Goal: Task Accomplishment & Management: Manage account settings

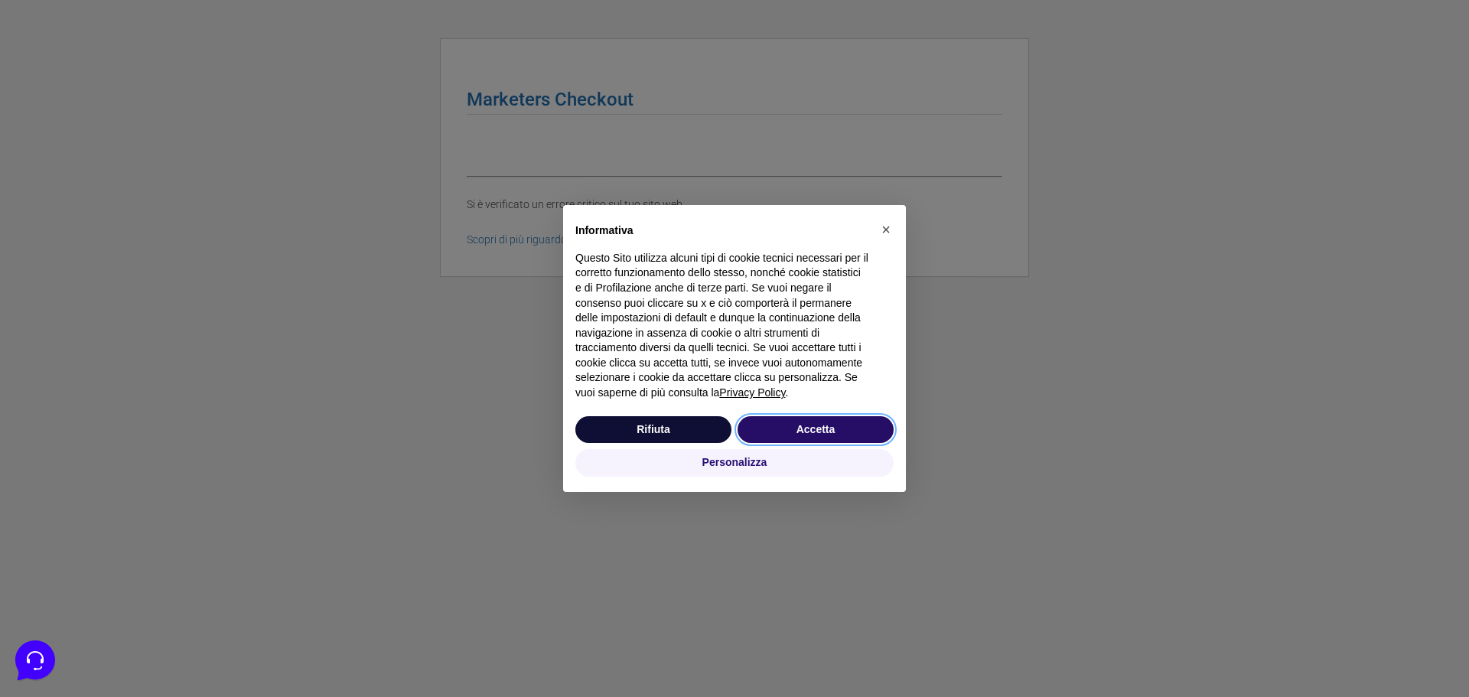
click at [783, 432] on button "Accetta" at bounding box center [816, 430] width 156 height 28
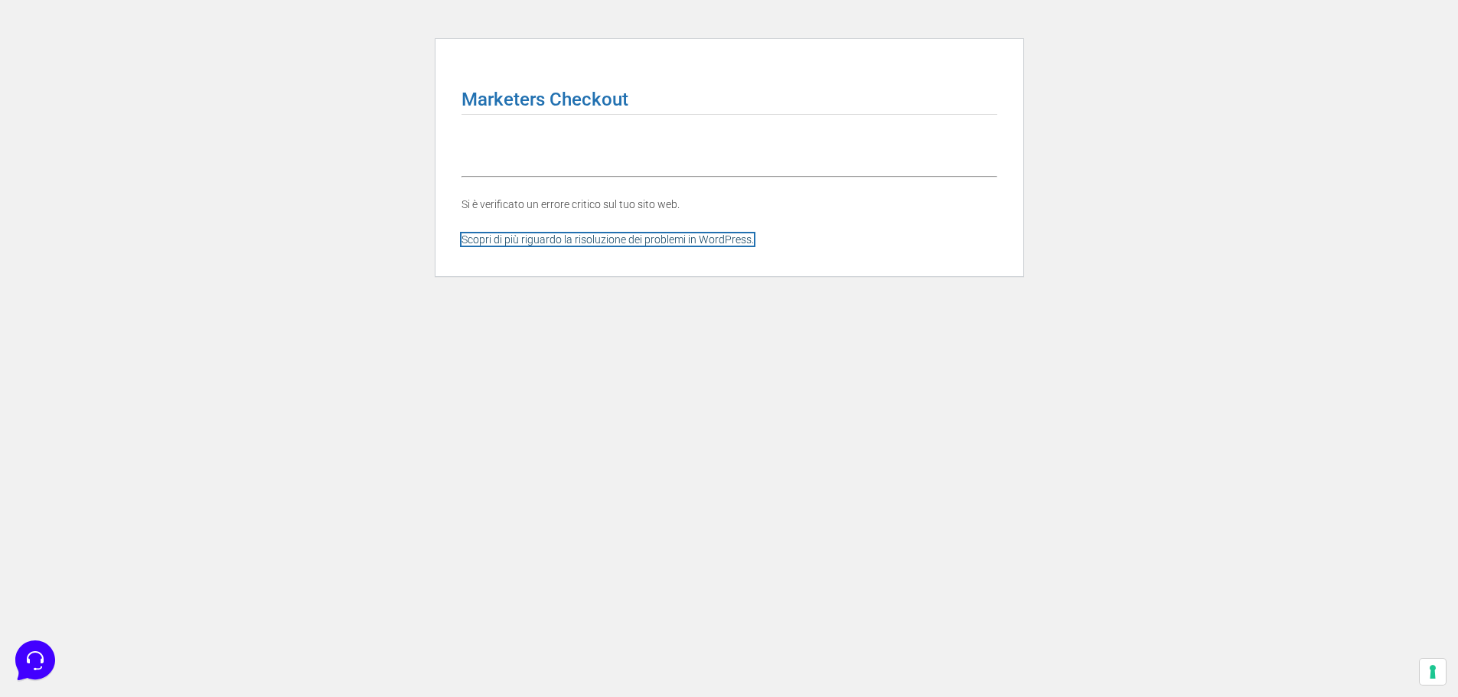
click at [541, 244] on link "Scopri di più riguardo la risoluzione dei problemi in WordPress." at bounding box center [607, 239] width 292 height 12
click at [255, 233] on html "Marketers Checkout WordPress › Errore Si è verificato un errore critico sul tuo…" at bounding box center [729, 151] width 1458 height 303
